Goal: Information Seeking & Learning: Learn about a topic

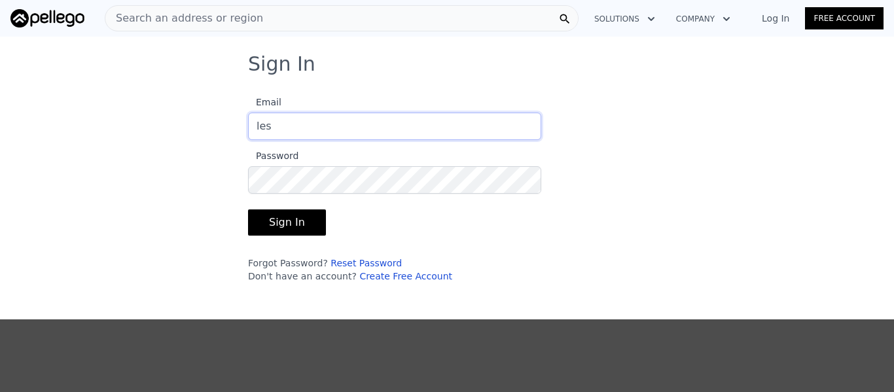
type input "[EMAIL_ADDRESS][DOMAIN_NAME]"
click at [278, 220] on button "Sign In" at bounding box center [287, 223] width 78 height 26
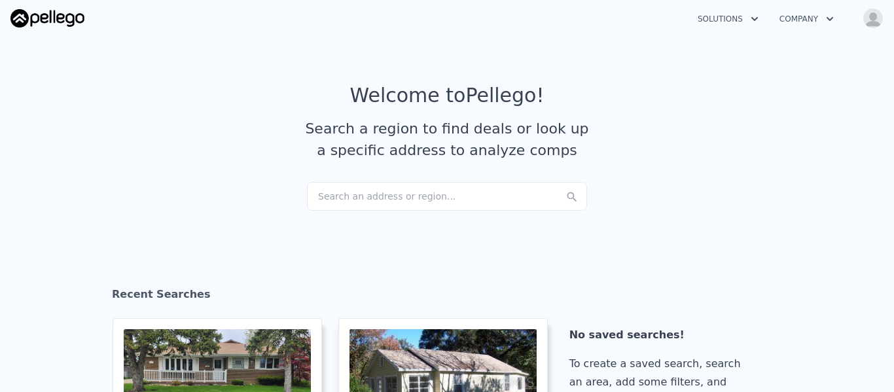
click at [359, 194] on div "Search an address or region..." at bounding box center [447, 196] width 280 height 29
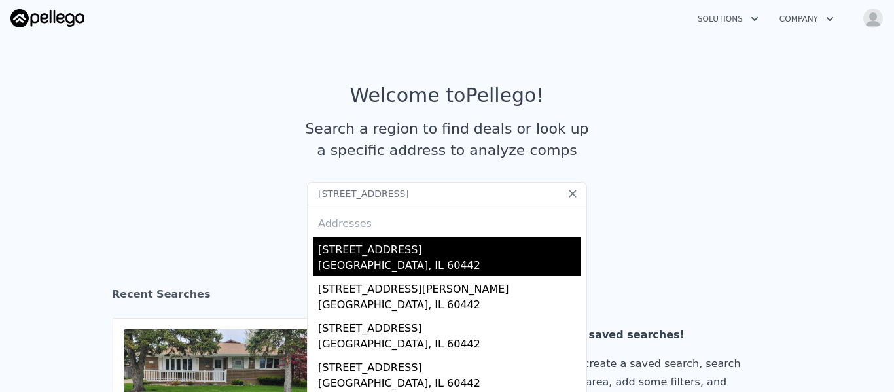
type input "[STREET_ADDRESS]"
click at [379, 252] on div "[STREET_ADDRESS]" at bounding box center [449, 247] width 263 height 21
